Goal: Task Accomplishment & Management: Manage account settings

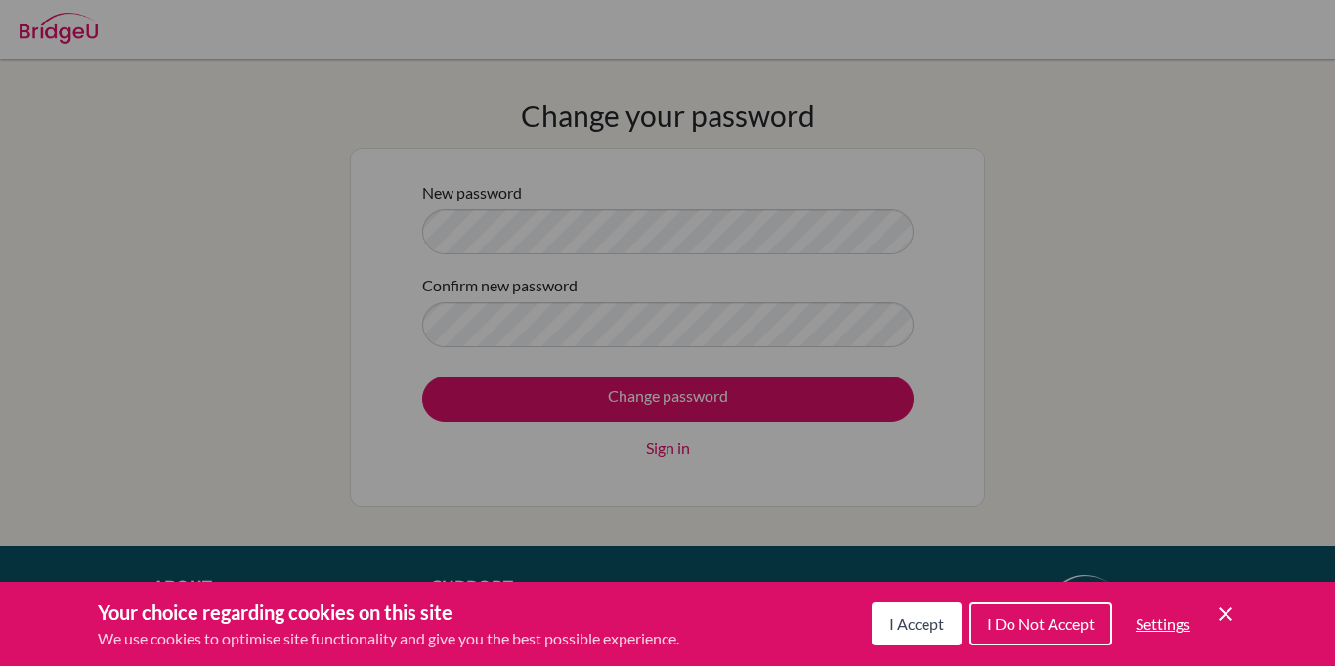
click at [1206, 611] on div "I Accept I Do Not Accept Settings Cookie Control Close Icon" at bounding box center [1055, 623] width 366 height 51
click at [1262, 637] on div "Your choice regarding cookies on this site We use cookies to optimise site func…" at bounding box center [667, 624] width 1335 height 84
click at [1228, 608] on icon "Cookie Control Close Icon" at bounding box center [1225, 613] width 23 height 23
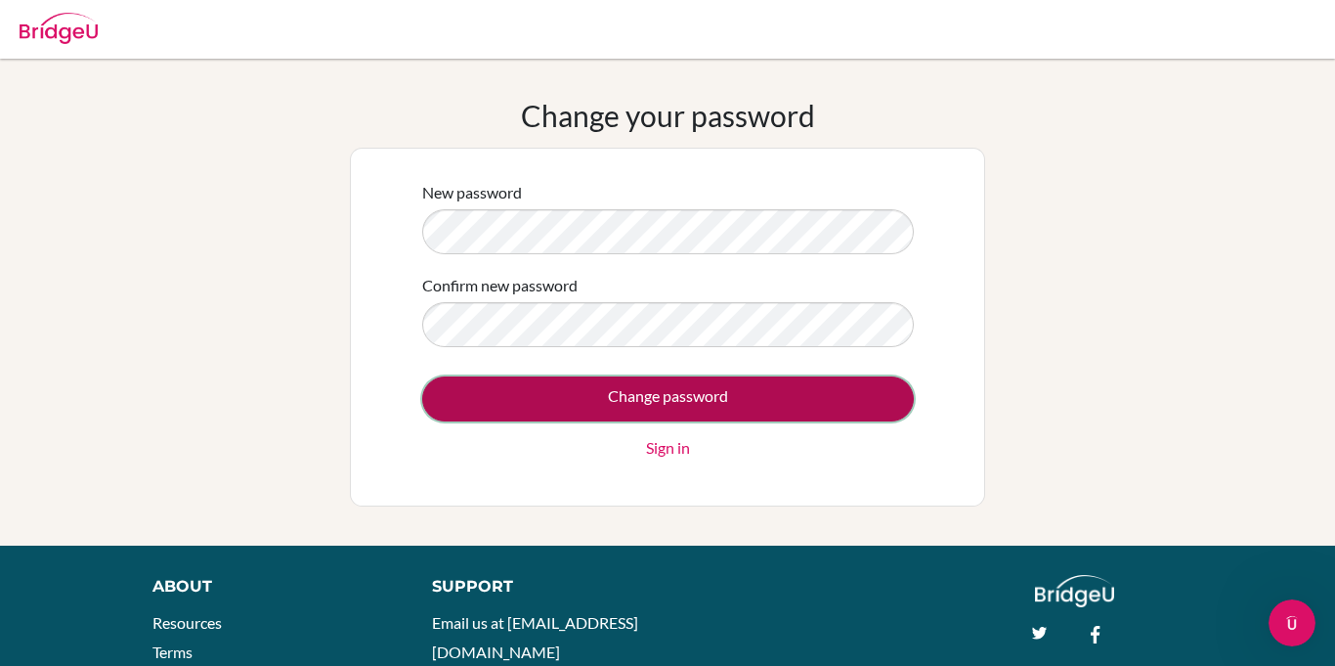
click at [760, 413] on input "Change password" at bounding box center [668, 398] width 492 height 45
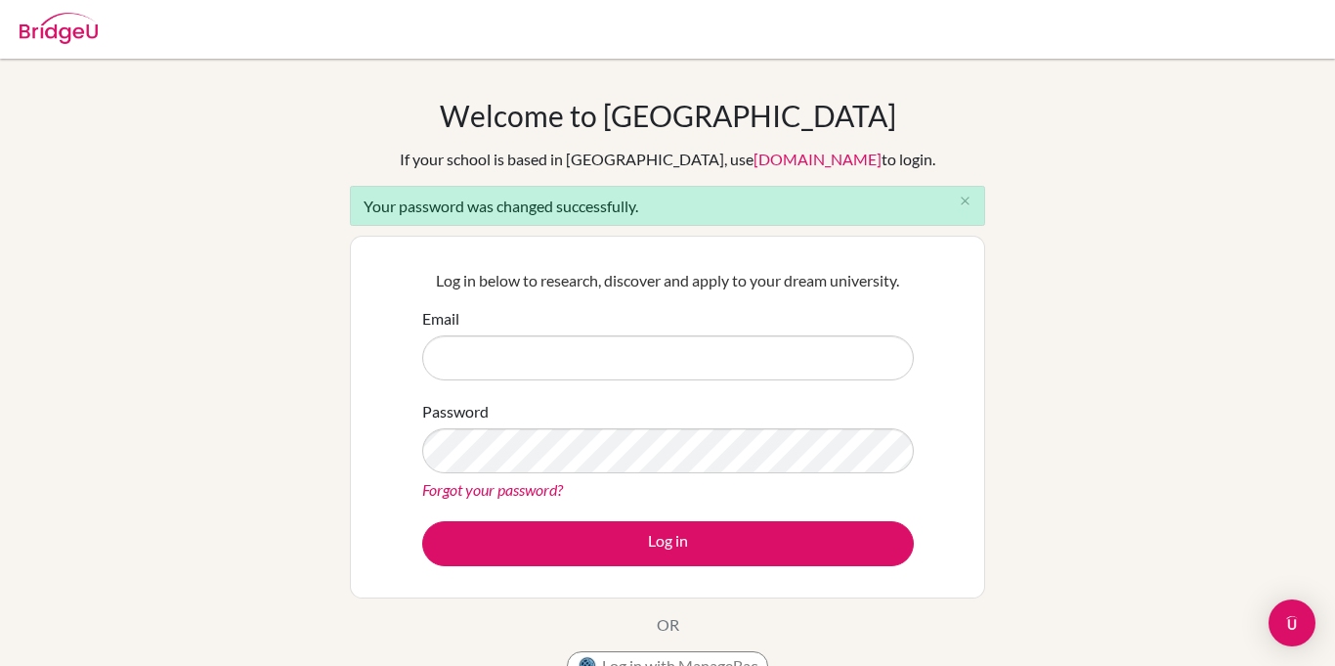
click at [622, 377] on input "Email" at bounding box center [668, 357] width 492 height 45
type input "[EMAIL_ADDRESS][DOMAIN_NAME]"
click at [422, 521] on button "Log in" at bounding box center [668, 543] width 492 height 45
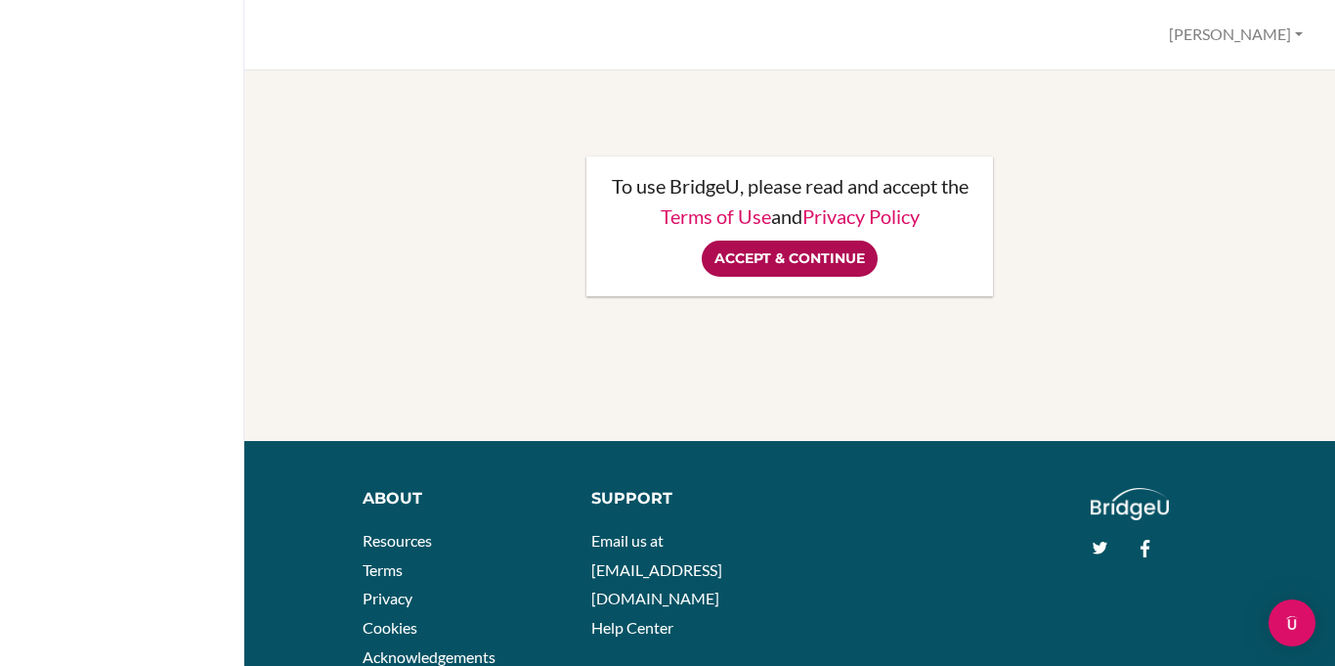
click at [803, 248] on input "Accept & Continue" at bounding box center [790, 258] width 176 height 36
